Goal: Task Accomplishment & Management: Complete application form

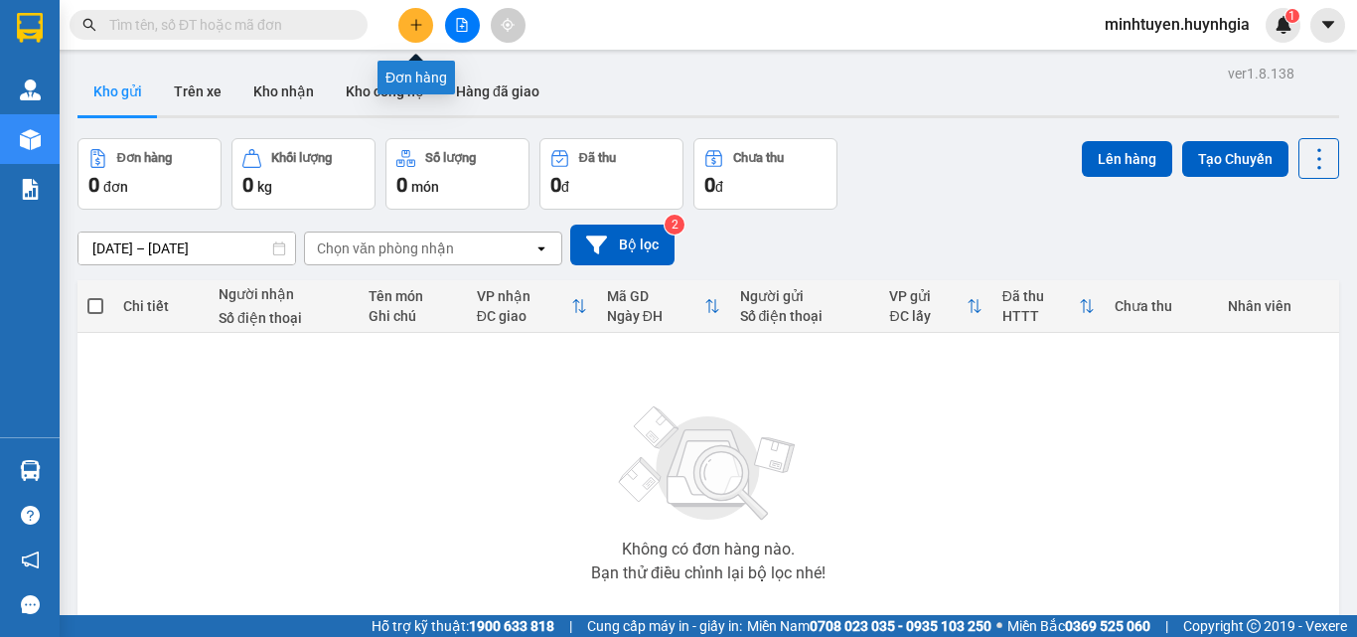
click at [421, 29] on icon "plus" at bounding box center [416, 25] width 14 height 14
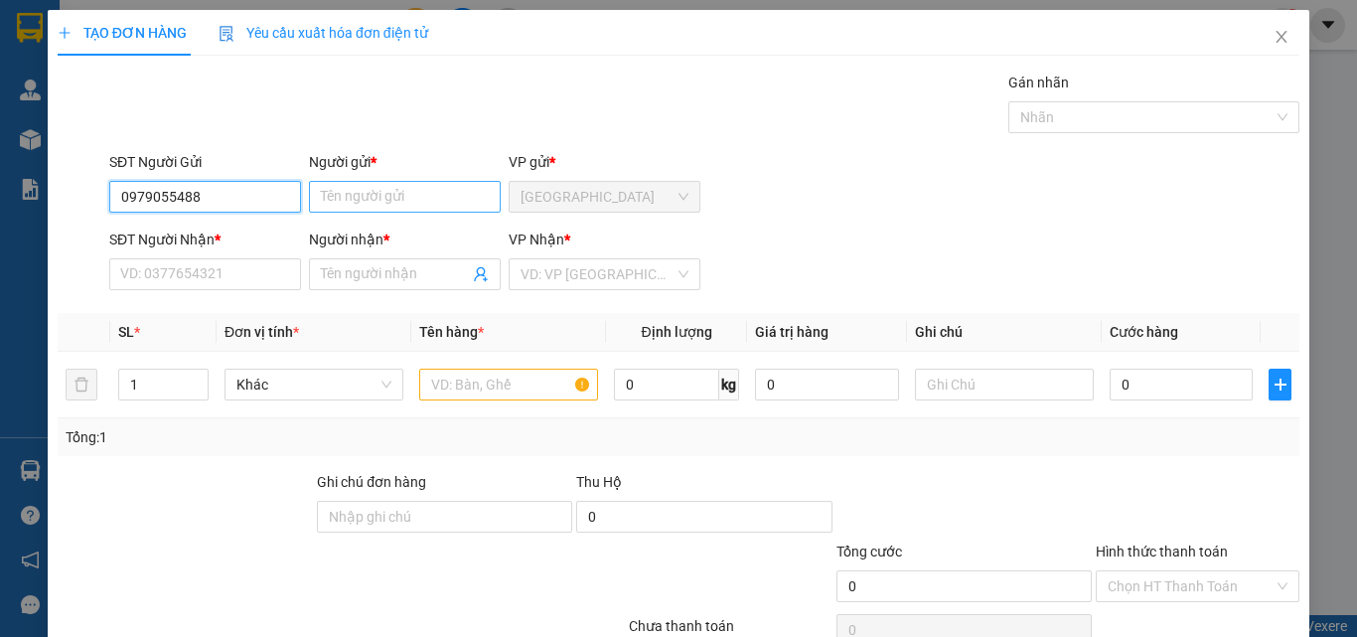
type input "0979055488"
click at [371, 199] on input "Người gửi *" at bounding box center [405, 197] width 192 height 32
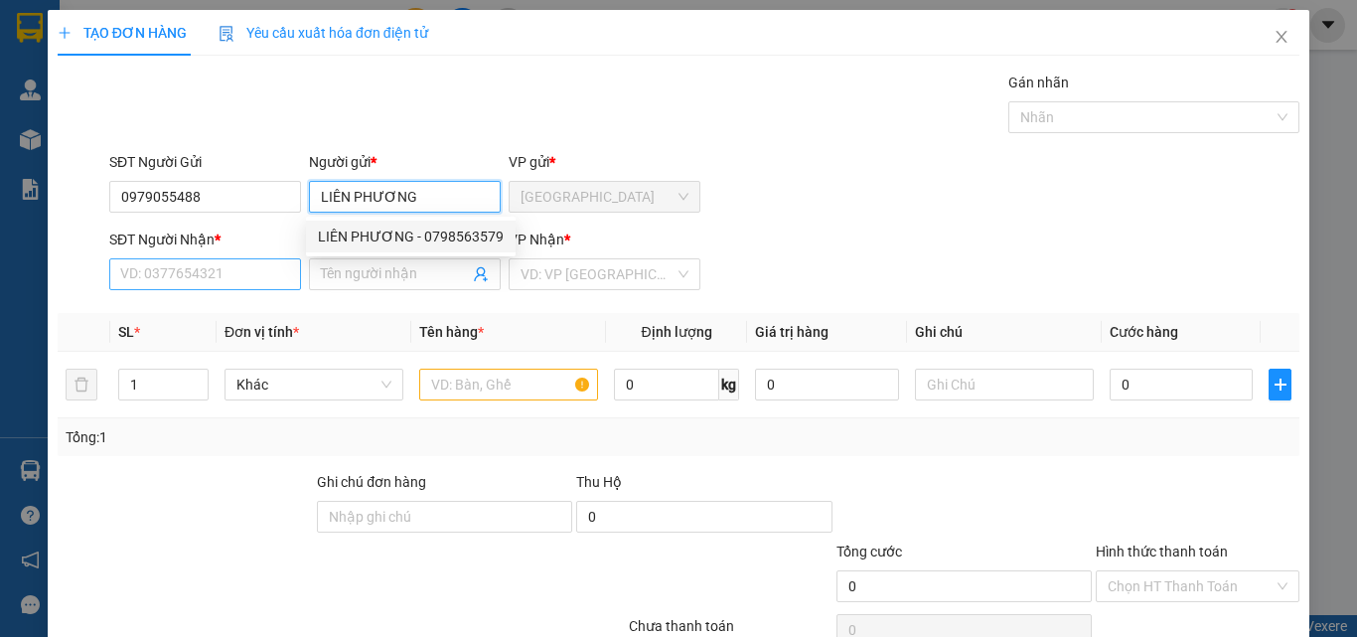
type input "LIÊN PHƯƠNG"
click at [192, 277] on input "SĐT Người Nhận *" at bounding box center [205, 274] width 192 height 32
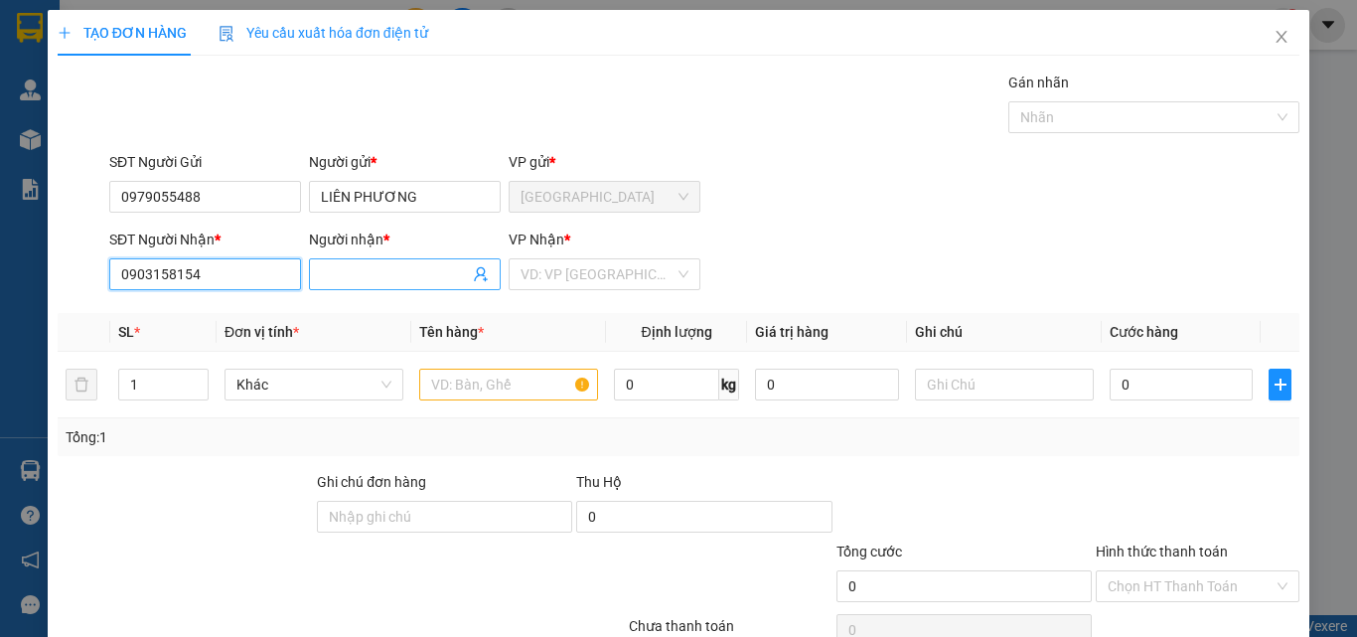
type input "0903158154"
click at [385, 265] on input "Người nhận *" at bounding box center [395, 274] width 148 height 22
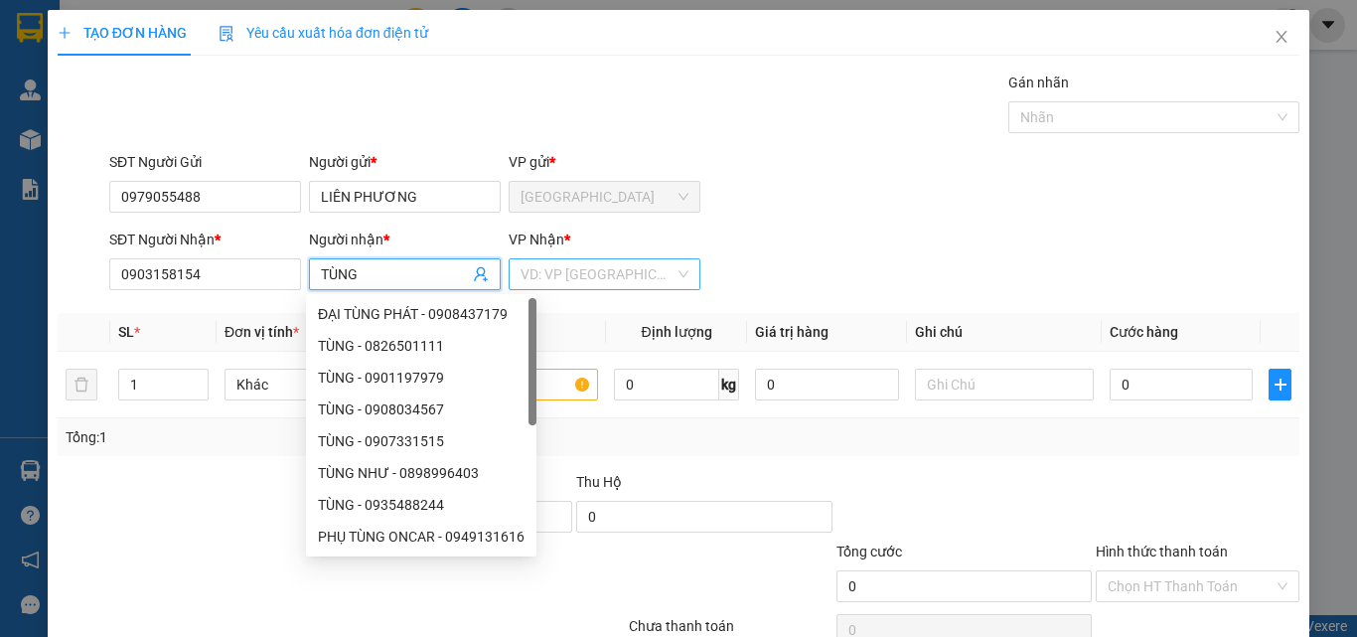
type input "TÙNG"
click at [594, 274] on input "search" at bounding box center [598, 274] width 154 height 30
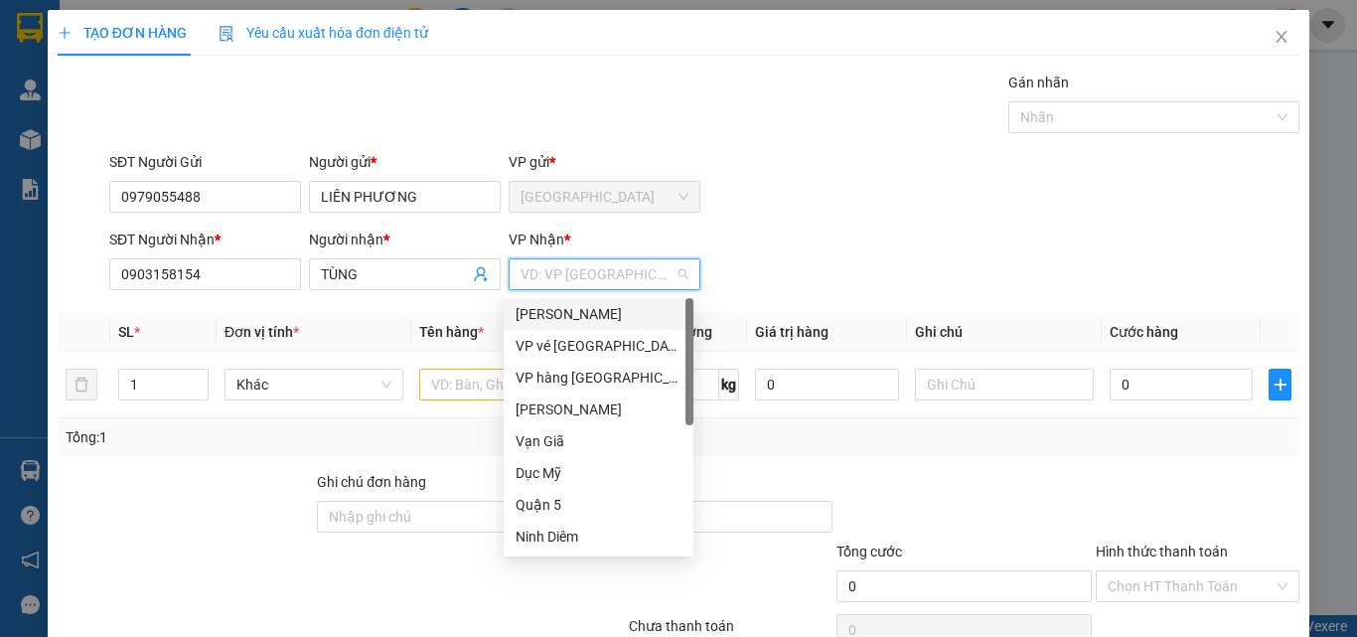
click at [564, 317] on div "[PERSON_NAME]" at bounding box center [599, 314] width 166 height 22
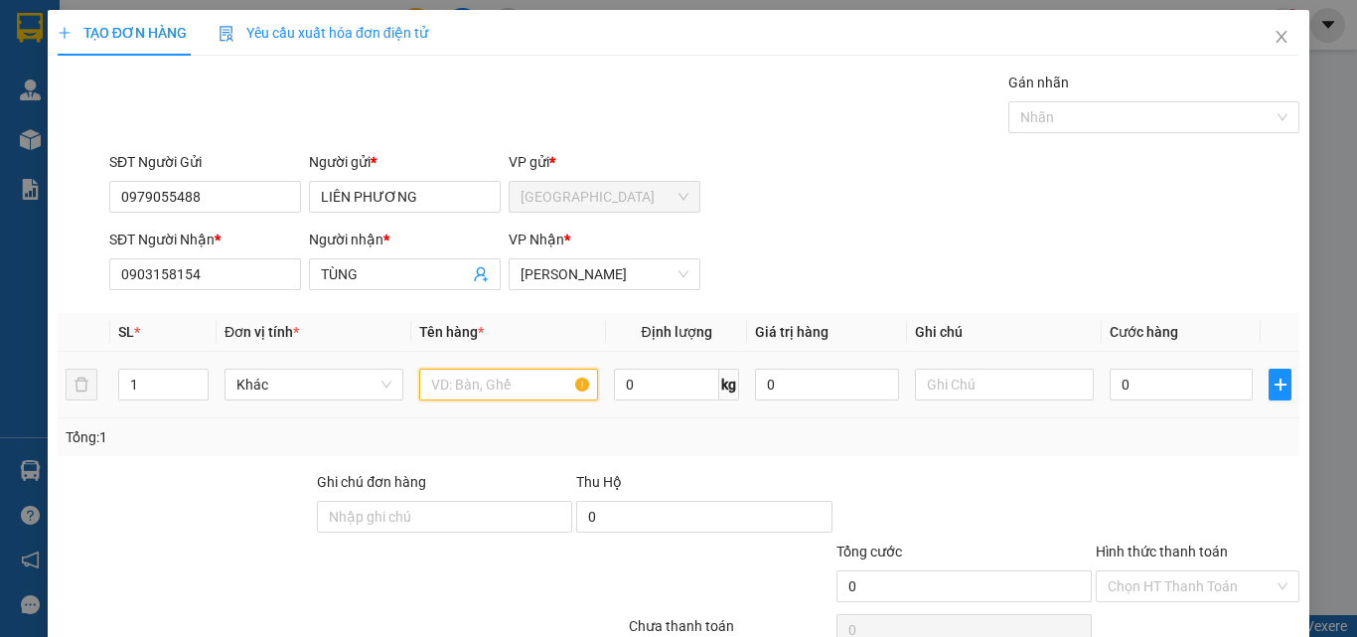
click at [464, 377] on input "text" at bounding box center [508, 385] width 179 height 32
type input "TÚI XÁCH"
click at [1176, 383] on input "0" at bounding box center [1181, 385] width 143 height 32
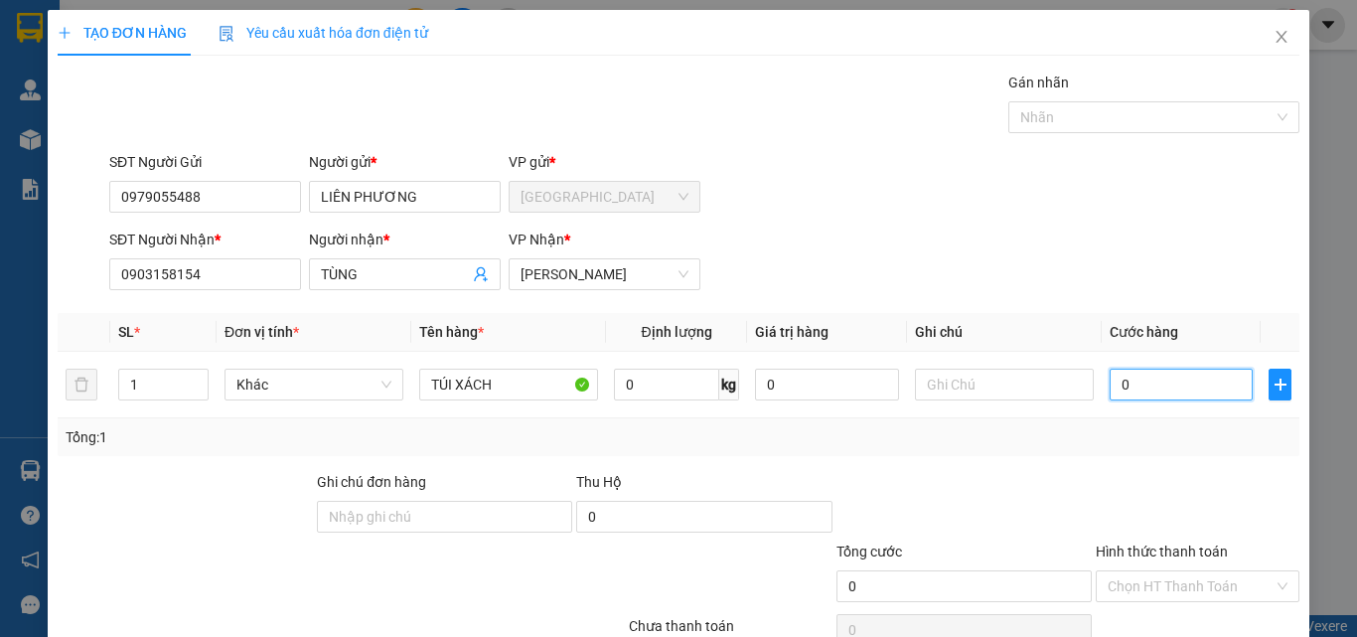
type input "4"
type input "40"
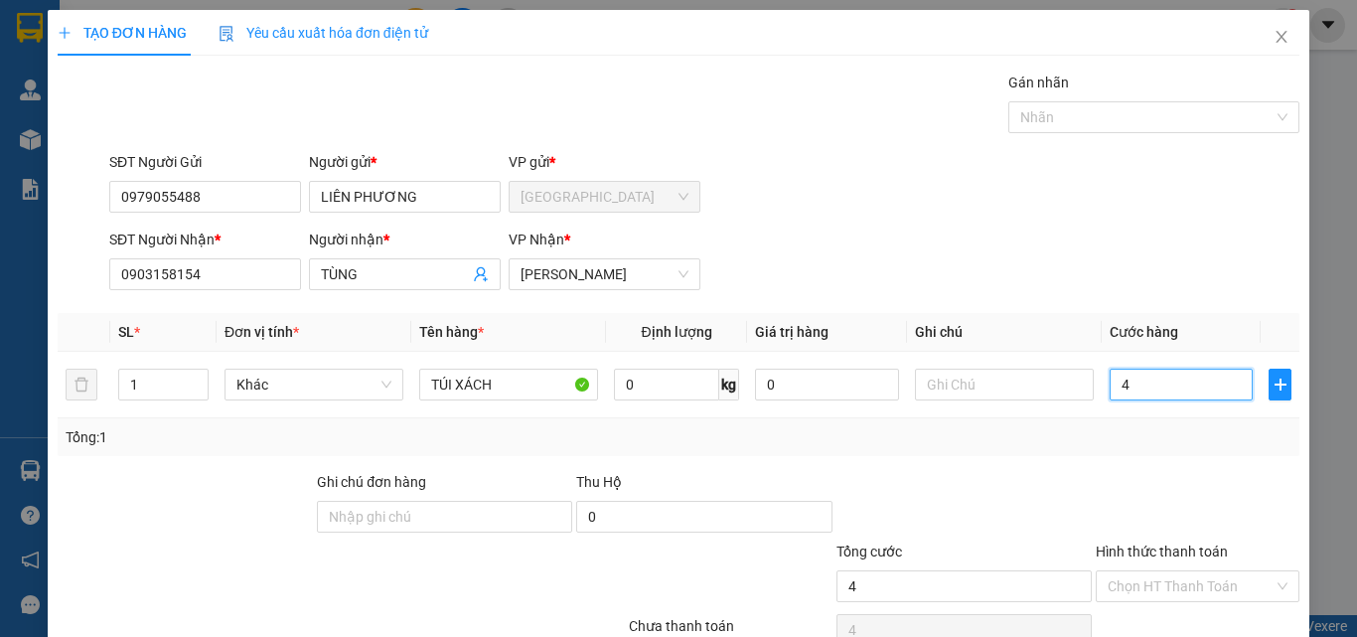
type input "40"
type input "400"
type input "4.000"
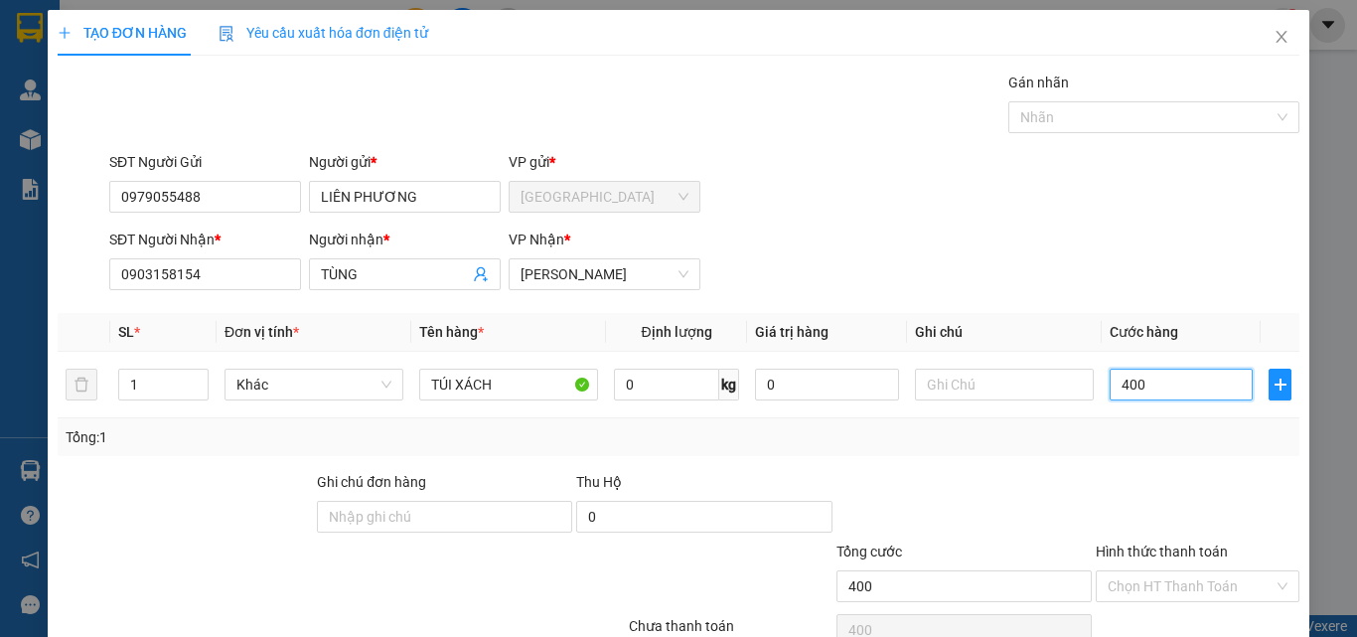
type input "4.000"
type input "40.000"
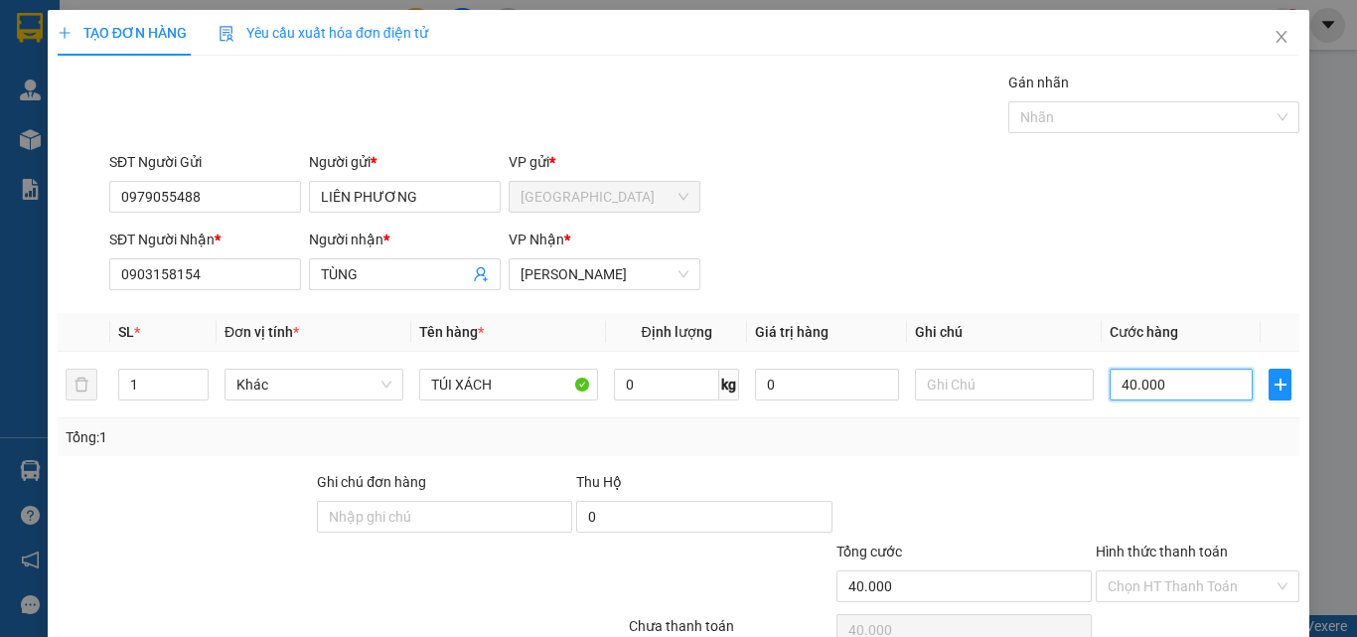
scroll to position [98, 0]
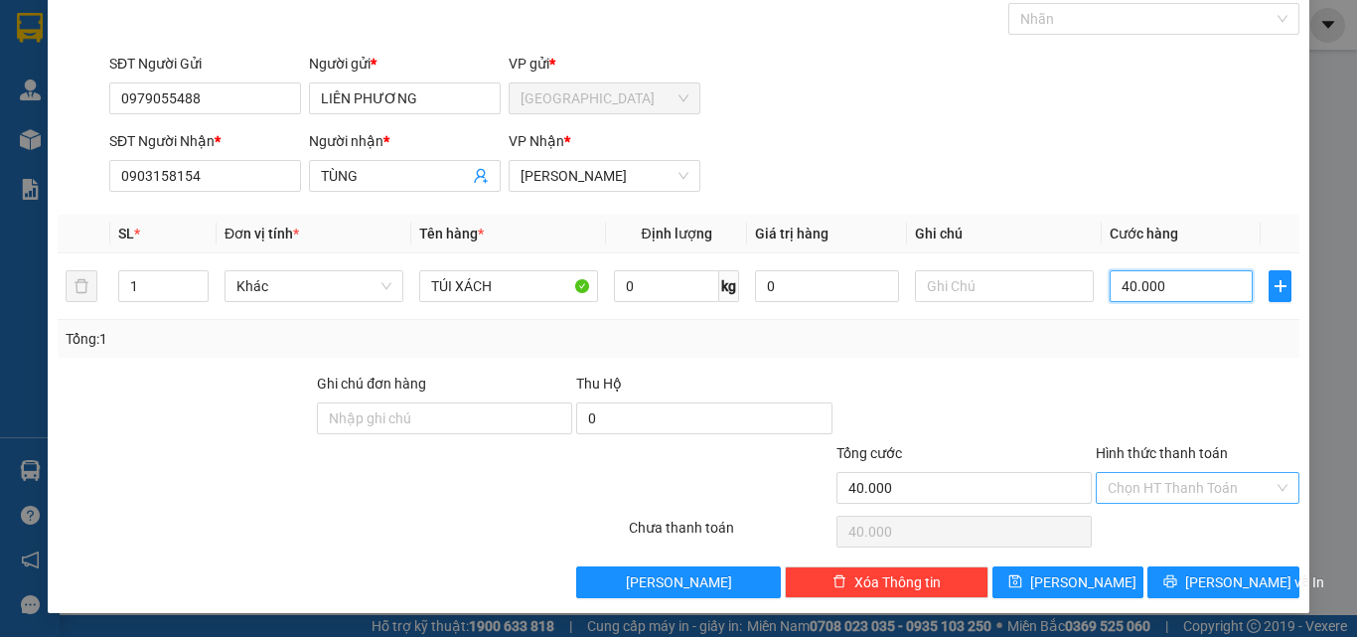
type input "40.000"
click at [1166, 480] on input "Hình thức thanh toán" at bounding box center [1191, 488] width 166 height 30
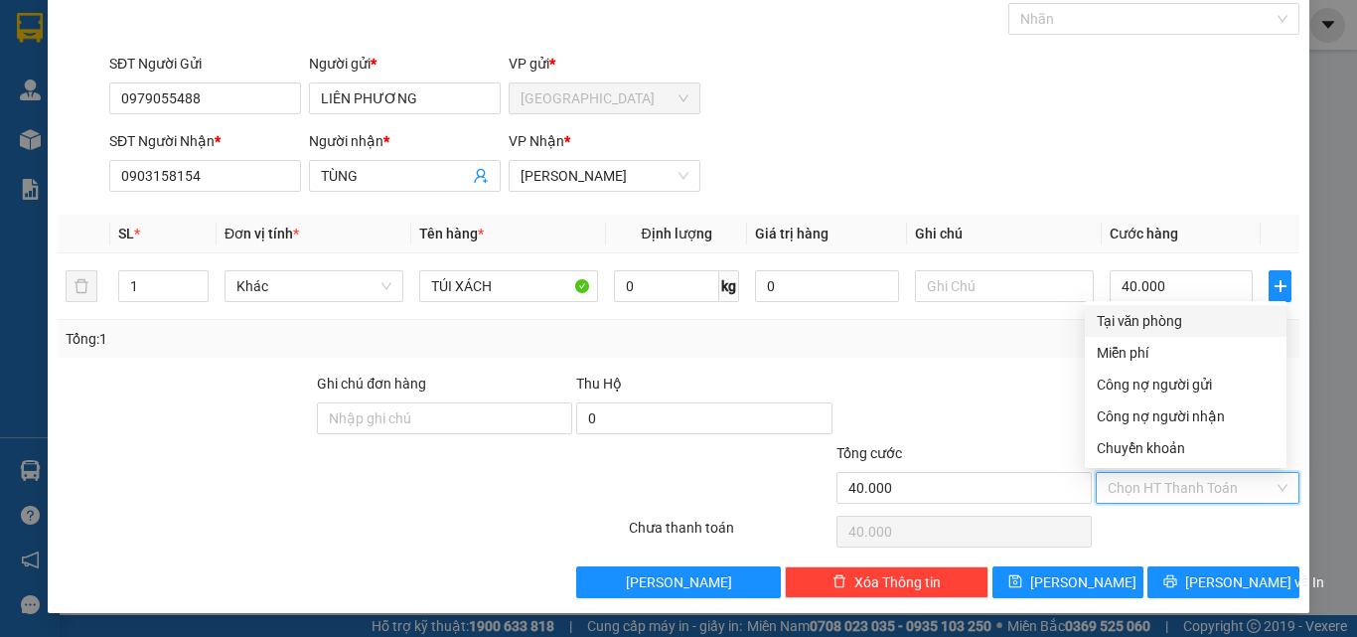
click at [1132, 325] on div "Tại văn phòng" at bounding box center [1186, 321] width 178 height 22
type input "0"
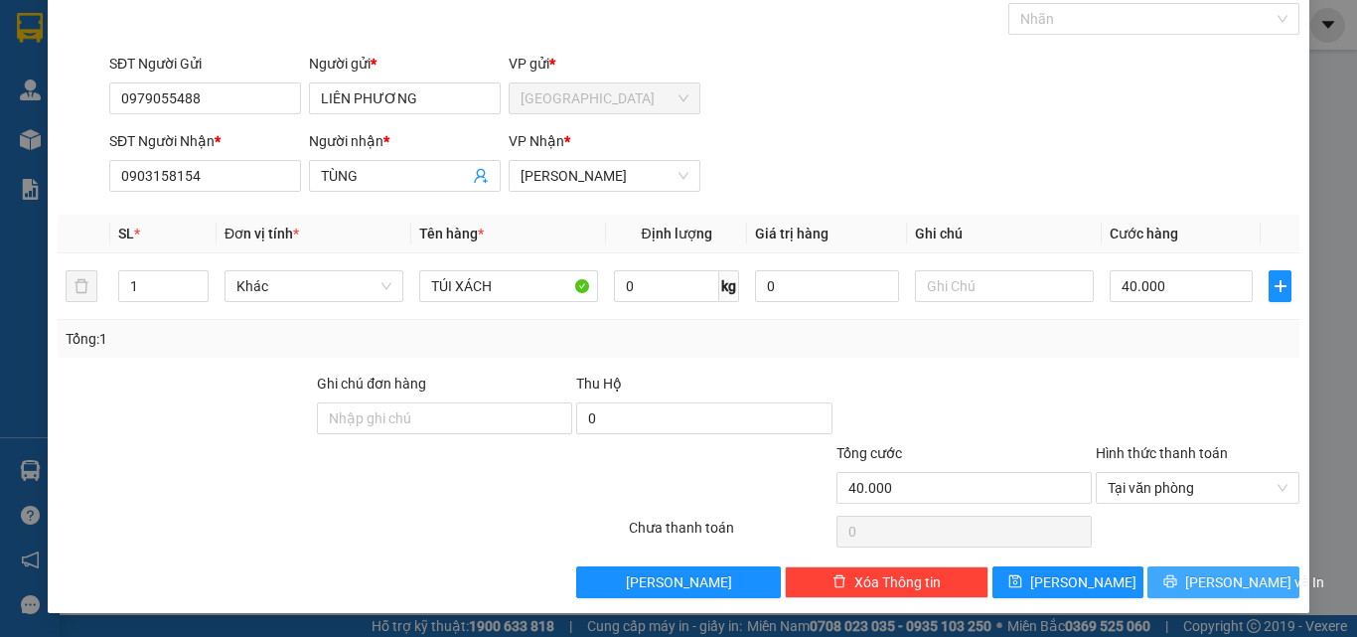
click at [1243, 574] on span "[PERSON_NAME] và In" at bounding box center [1254, 582] width 139 height 22
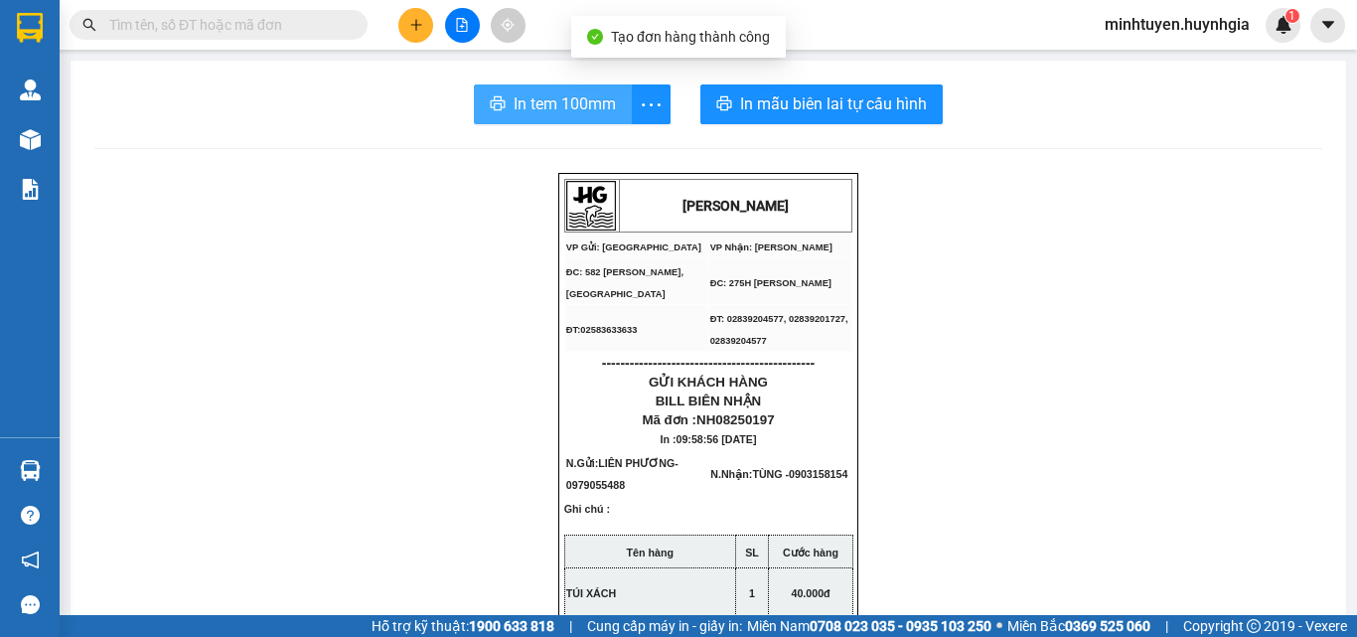
click at [521, 95] on span "In tem 100mm" at bounding box center [565, 103] width 102 height 25
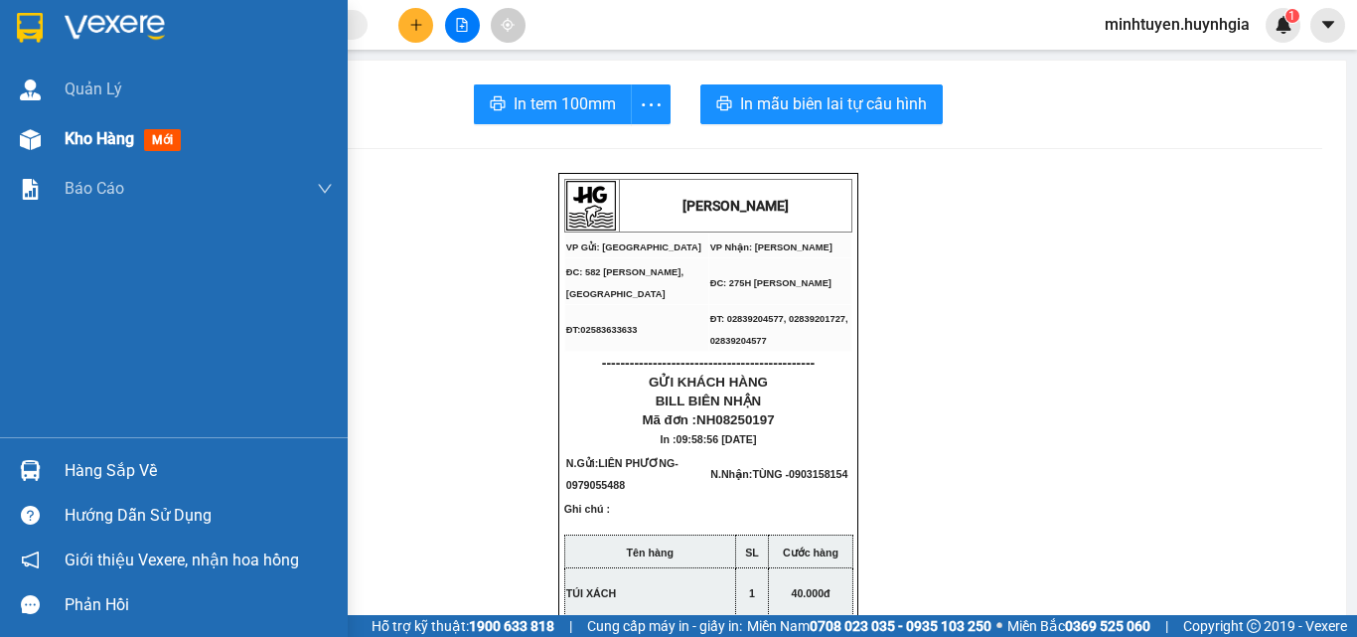
click at [96, 143] on span "Kho hàng" at bounding box center [100, 138] width 70 height 19
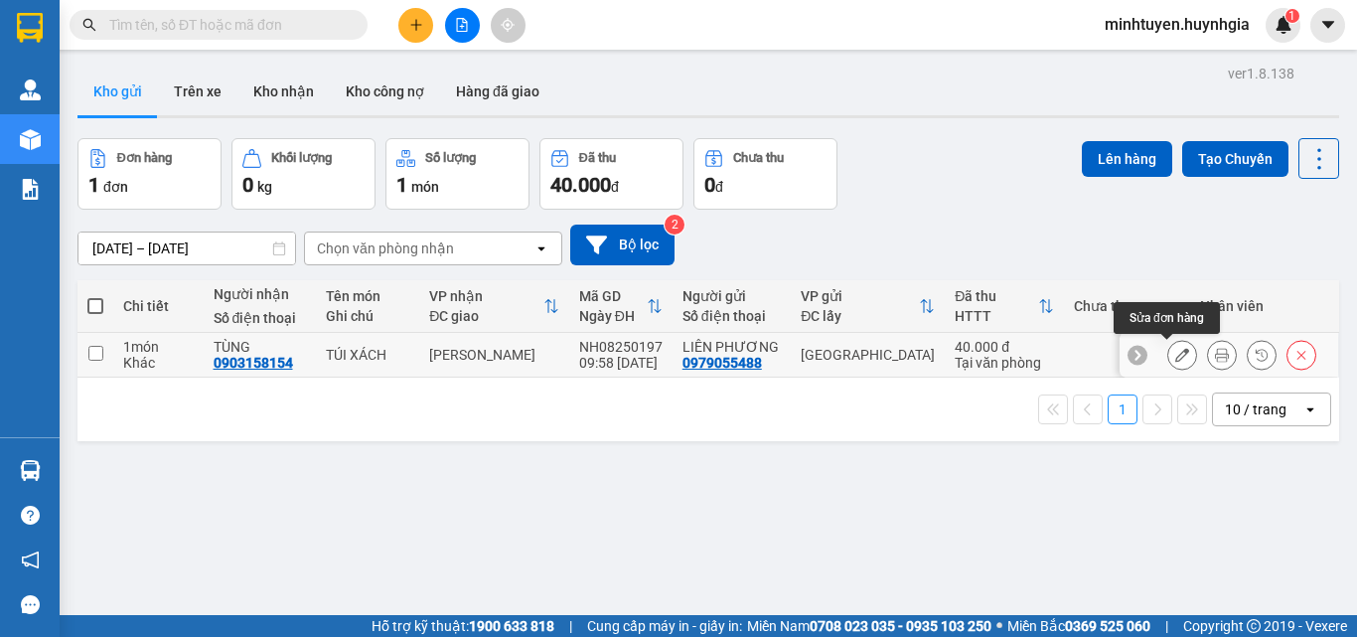
click at [1175, 351] on icon at bounding box center [1182, 355] width 14 height 14
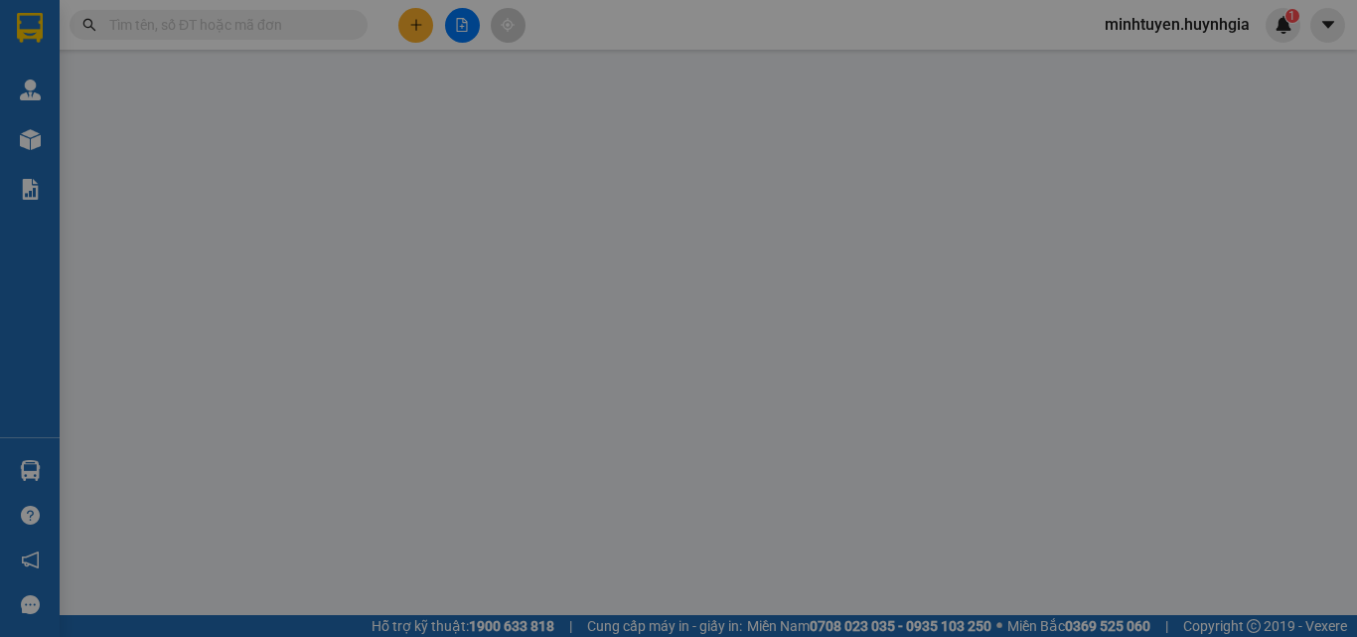
type input "0979055488"
type input "LIÊN PHƯƠNG"
type input "0903158154"
type input "TÙNG"
type input "40.000"
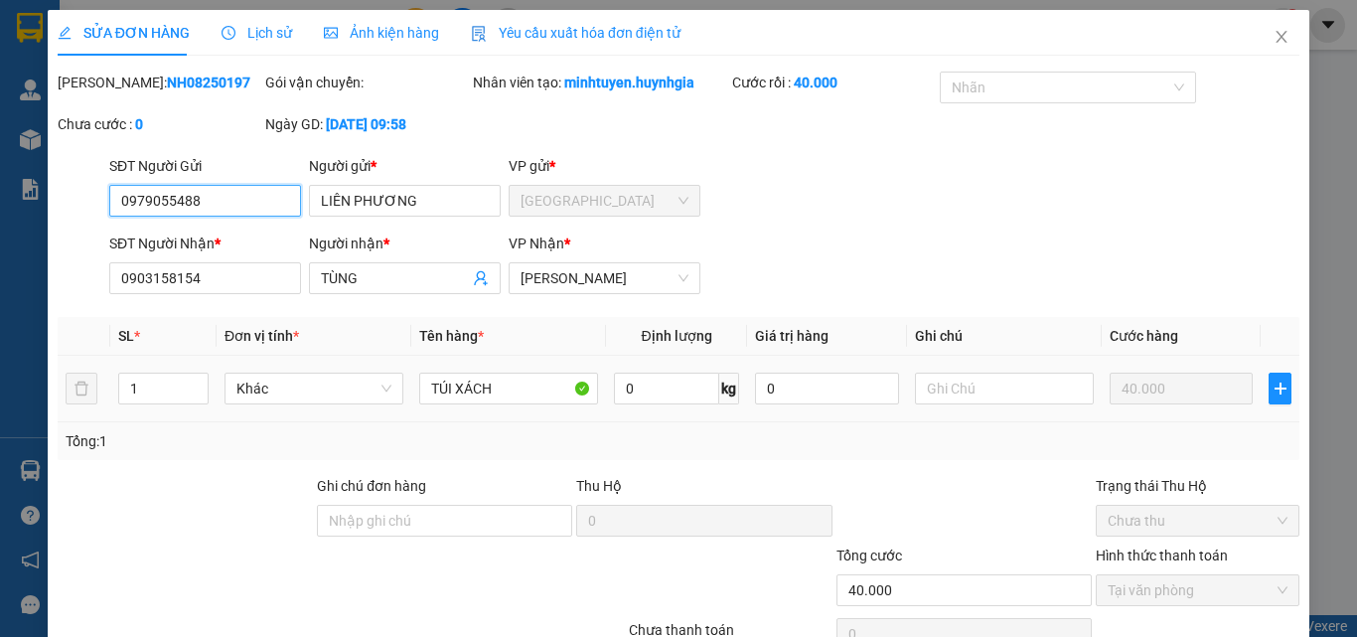
scroll to position [102, 0]
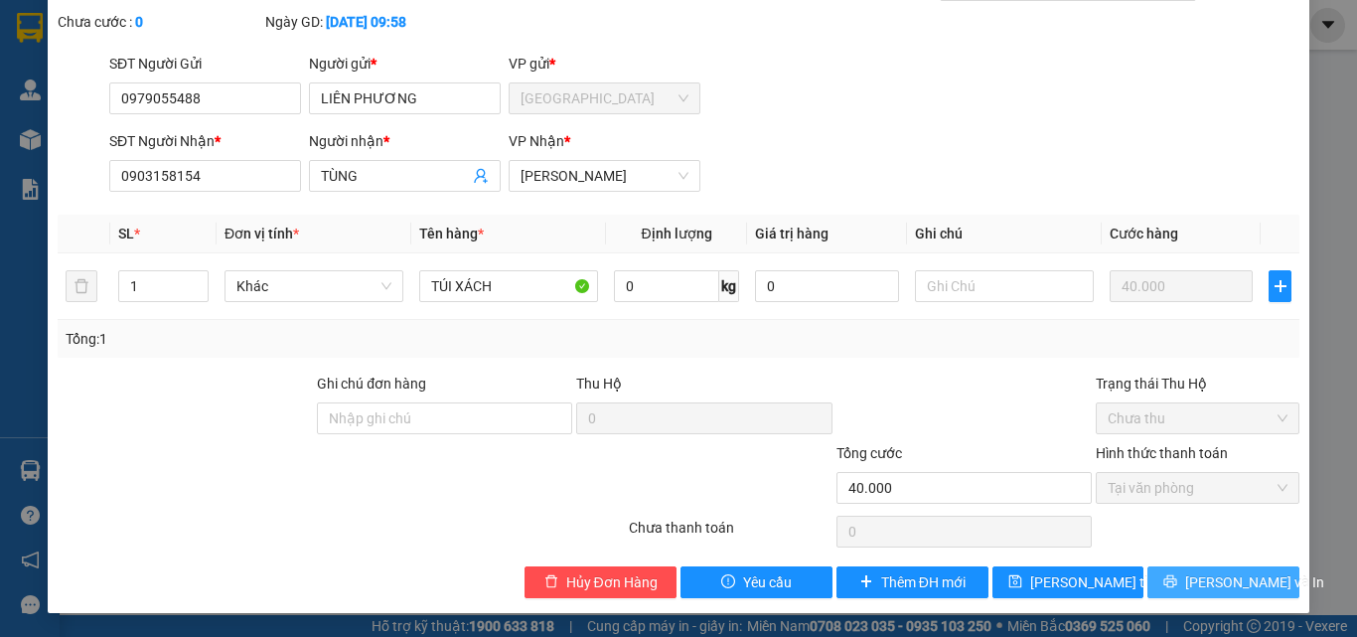
click at [1245, 572] on span "[PERSON_NAME] và In" at bounding box center [1254, 582] width 139 height 22
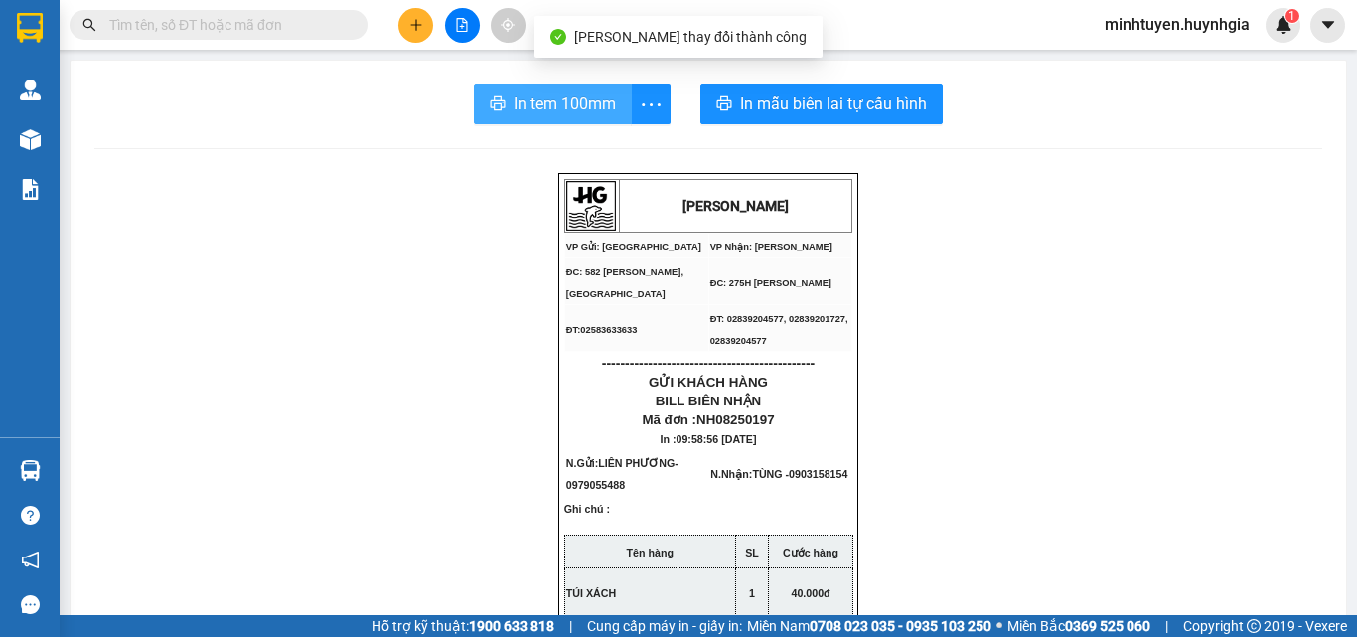
click at [528, 103] on span "In tem 100mm" at bounding box center [565, 103] width 102 height 25
